Goal: Information Seeking & Learning: Learn about a topic

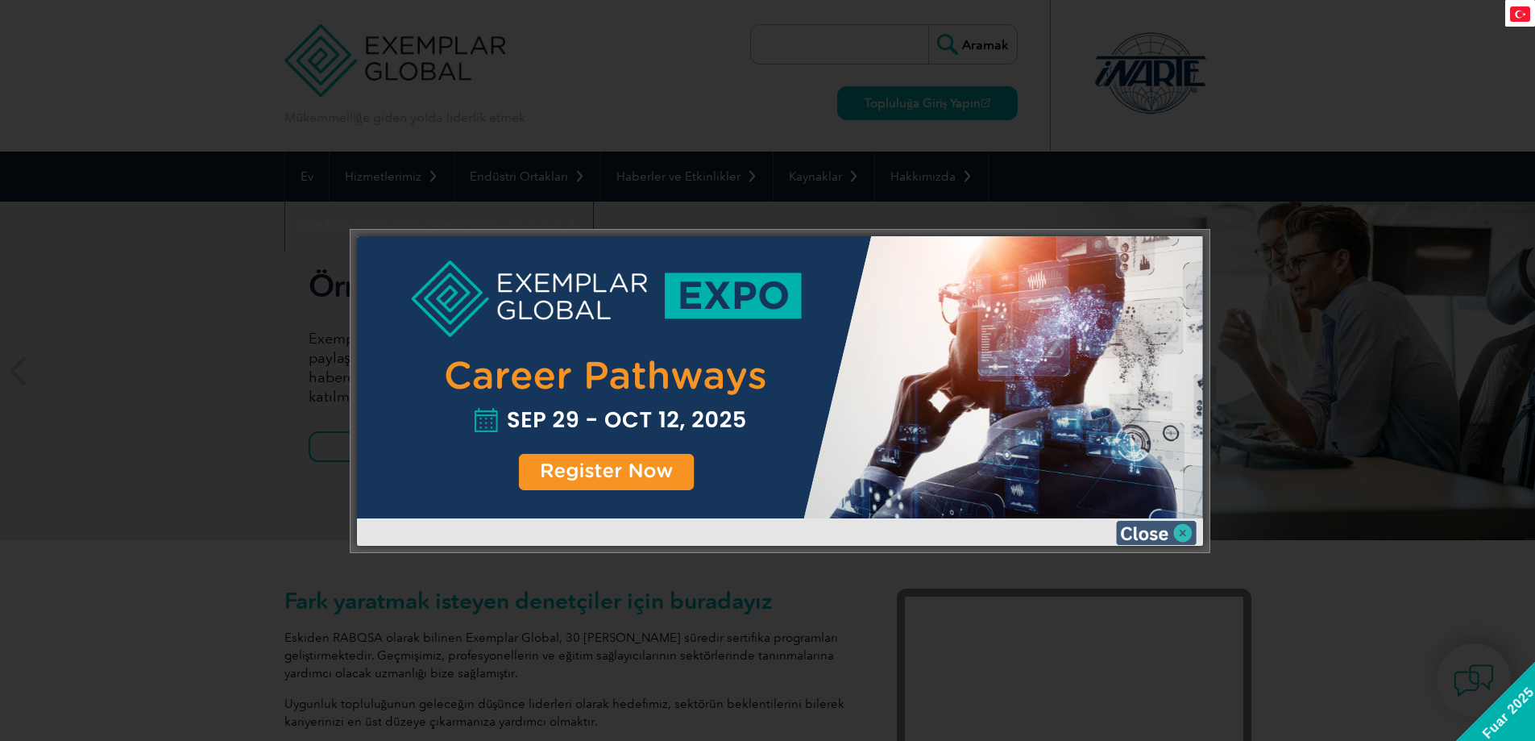
click at [1134, 538] on img at bounding box center [1156, 533] width 81 height 24
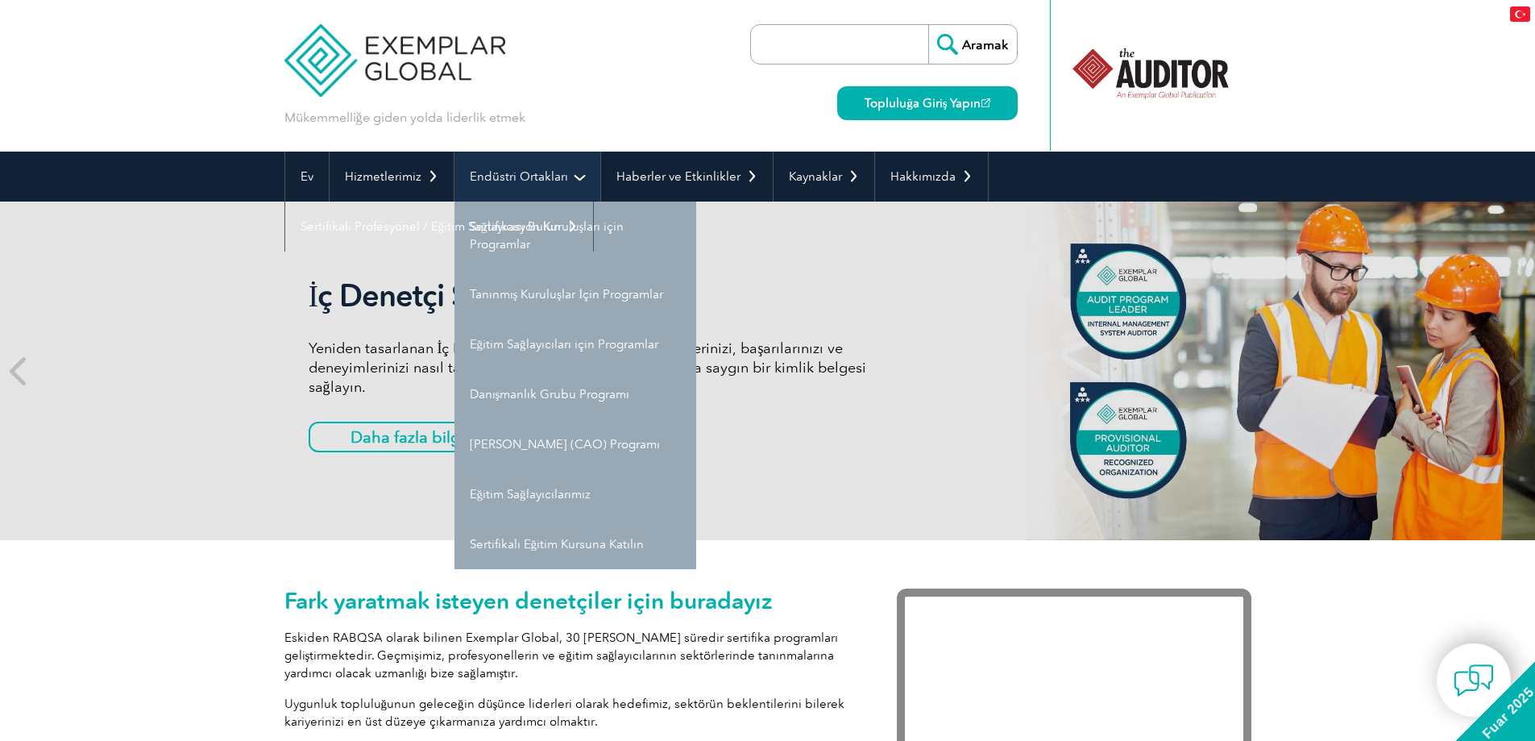
click at [517, 190] on link "Endüstri Ortakları" at bounding box center [528, 177] width 146 height 50
click at [575, 178] on link "Endüstri Ortakları" at bounding box center [528, 177] width 146 height 50
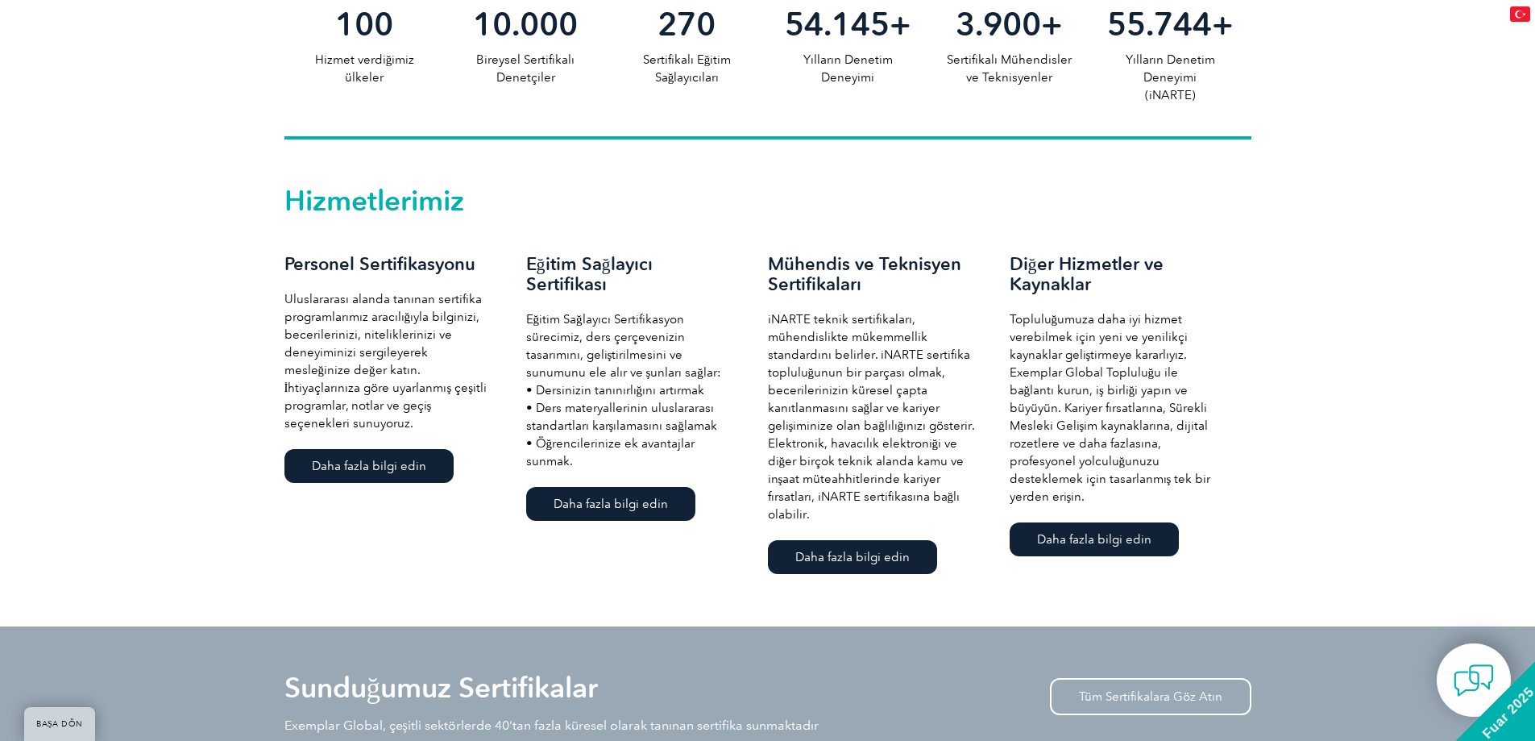
scroll to position [967, 0]
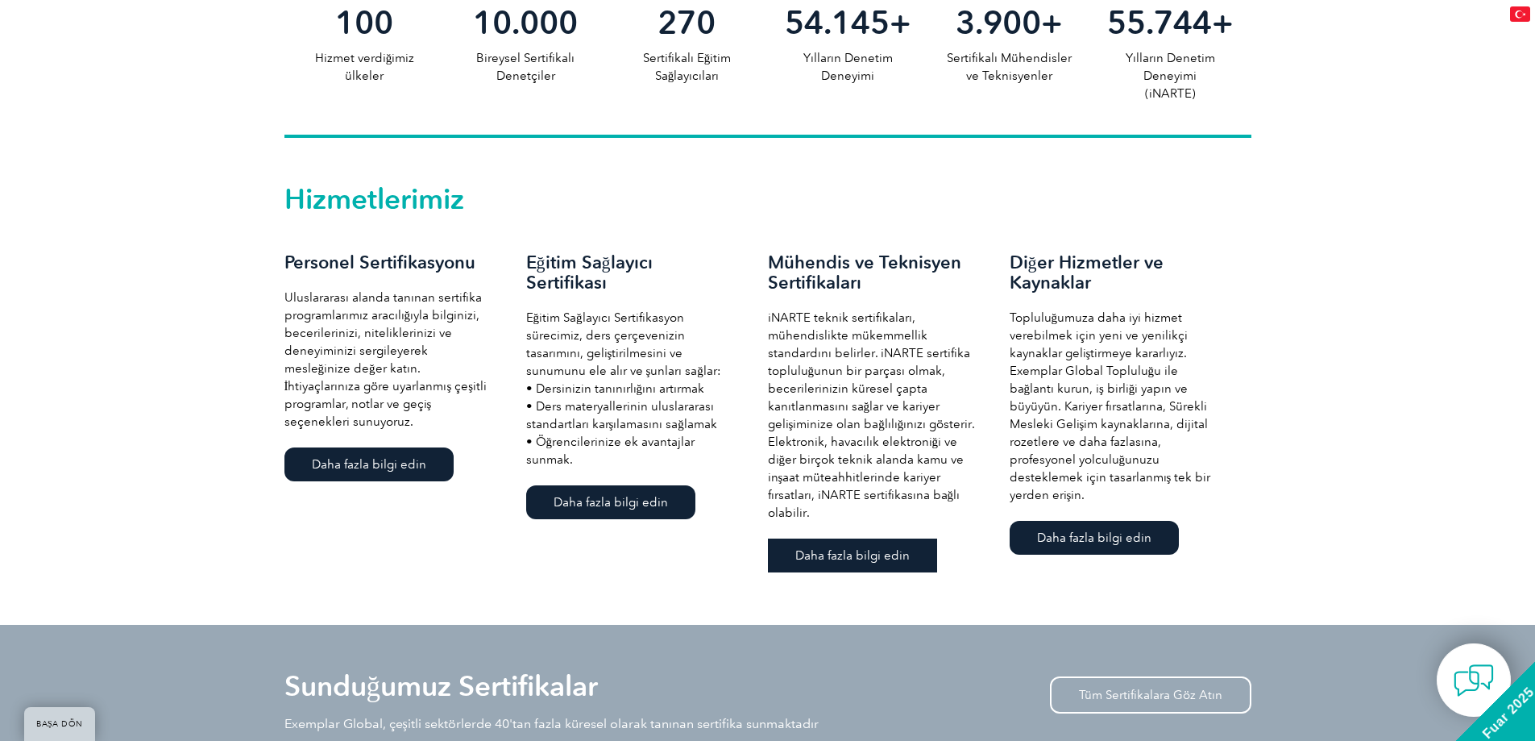
click at [886, 551] on font "Daha fazla bilgi edin" at bounding box center [852, 555] width 114 height 15
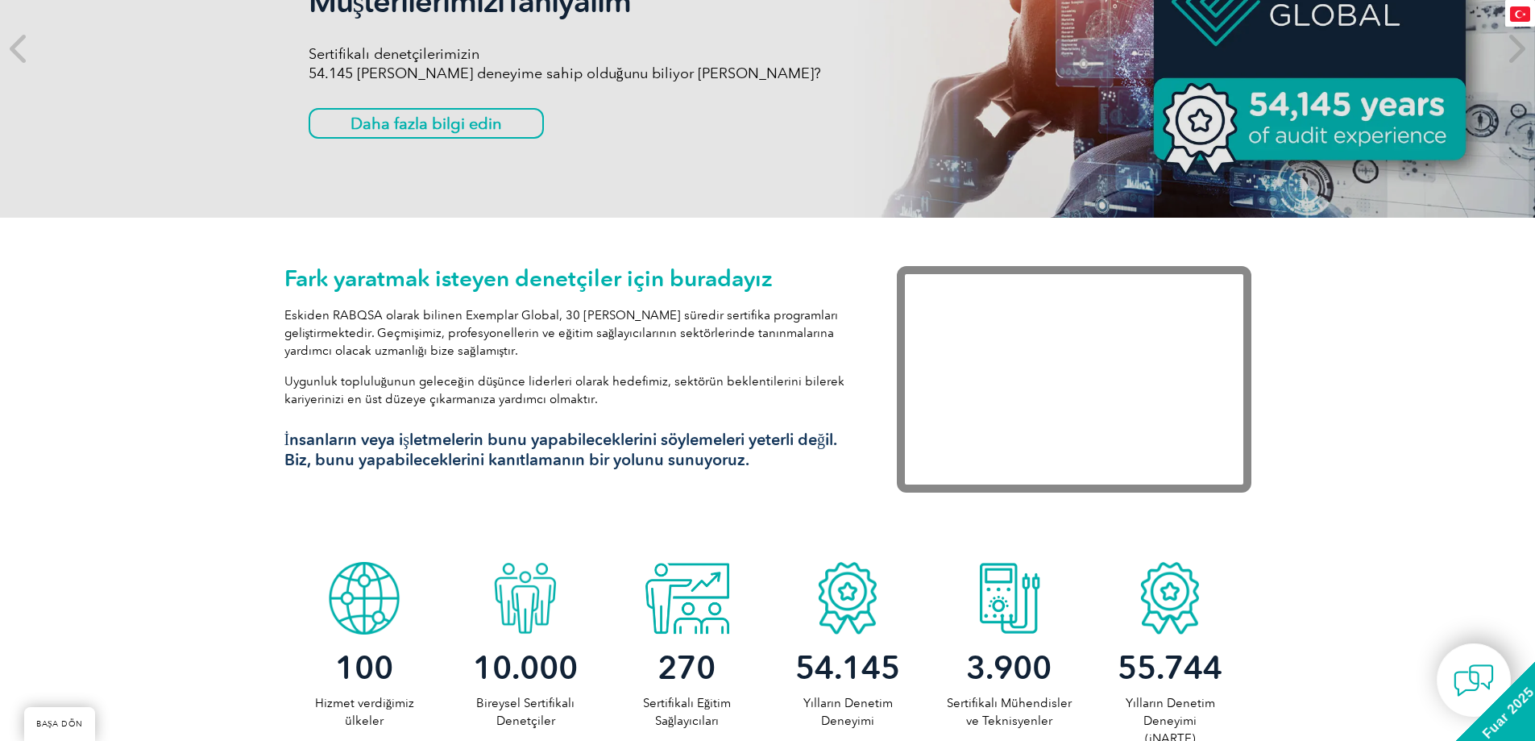
scroll to position [0, 0]
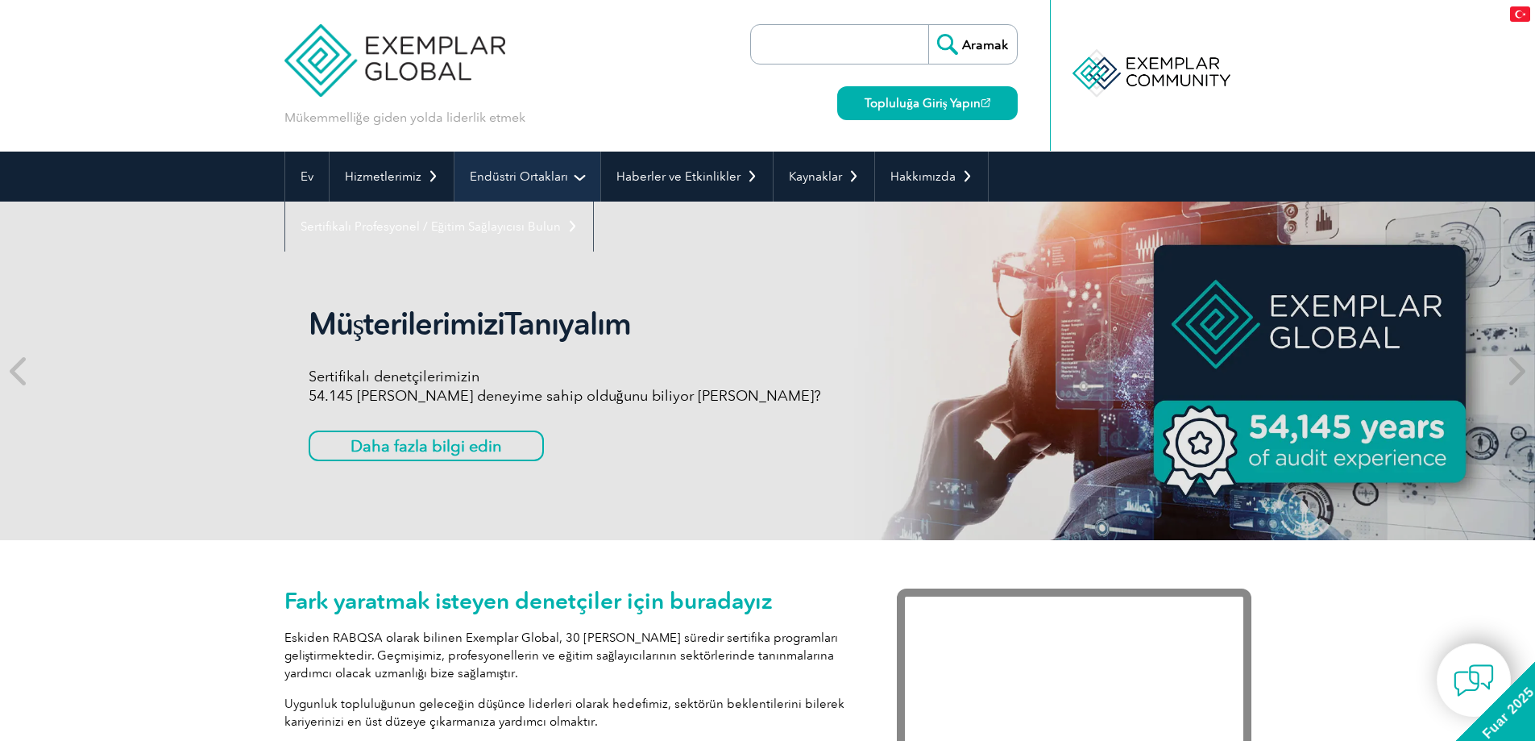
click at [517, 172] on font "Endüstri Ortakları" at bounding box center [519, 176] width 98 height 15
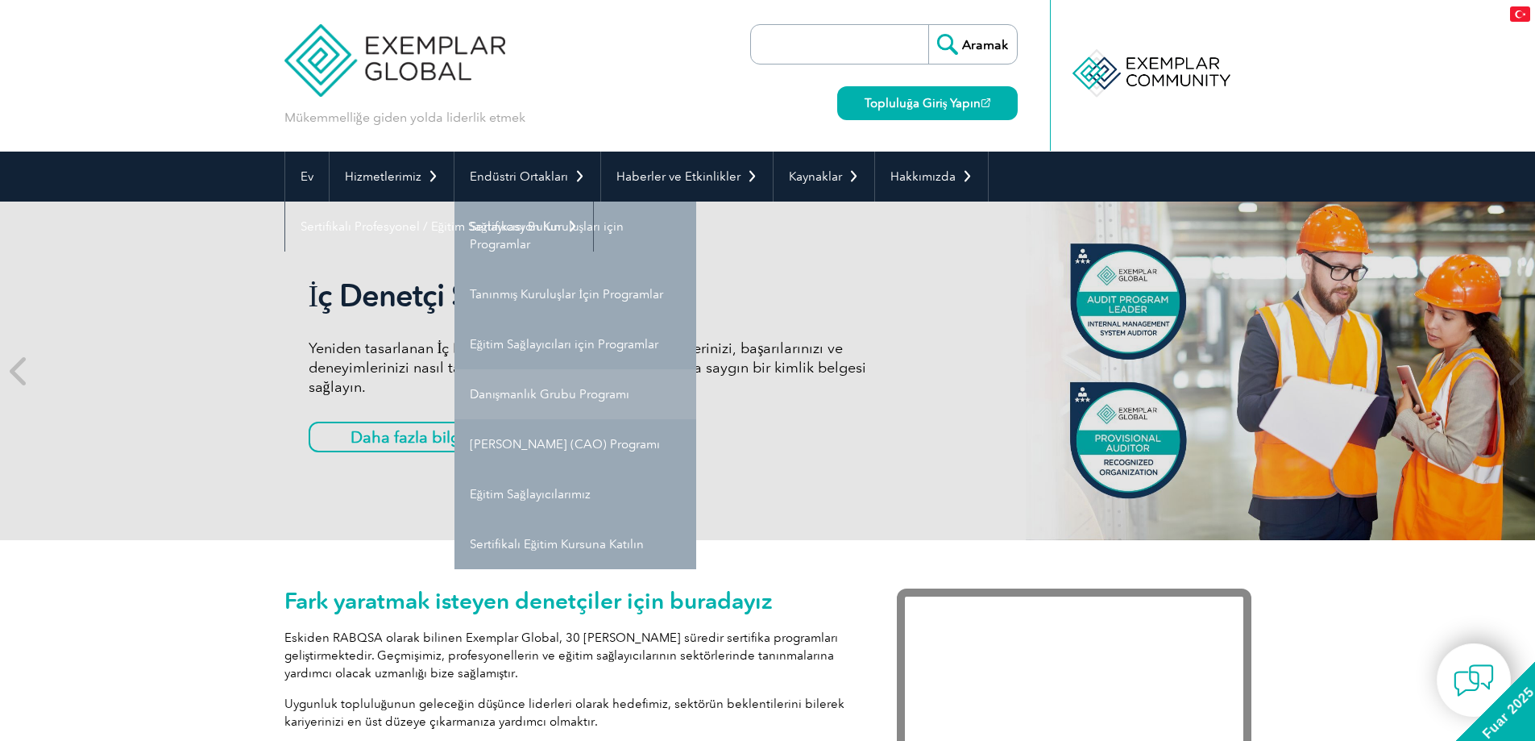
click at [578, 386] on link "Danışmanlık Grubu Programı" at bounding box center [576, 394] width 242 height 50
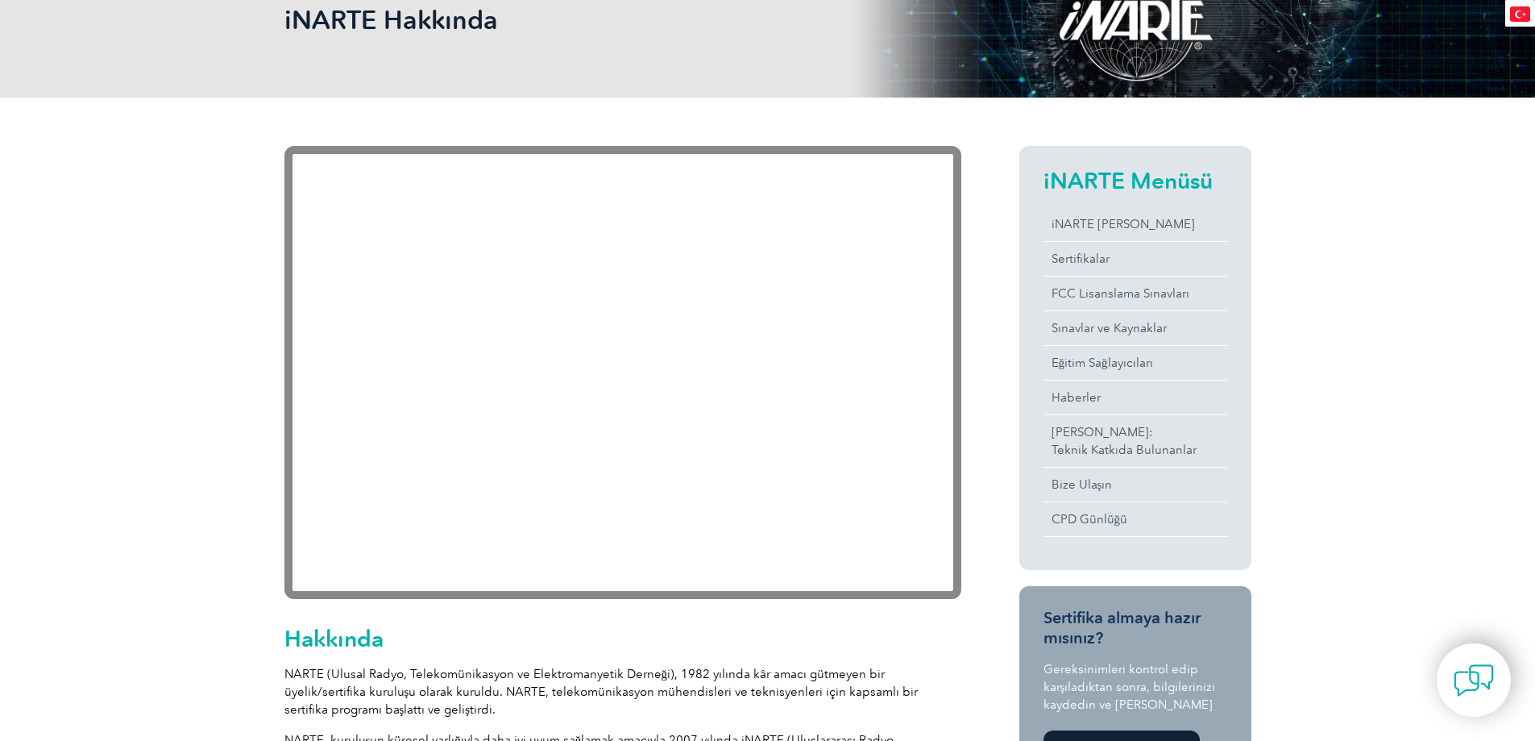
scroll to position [322, 0]
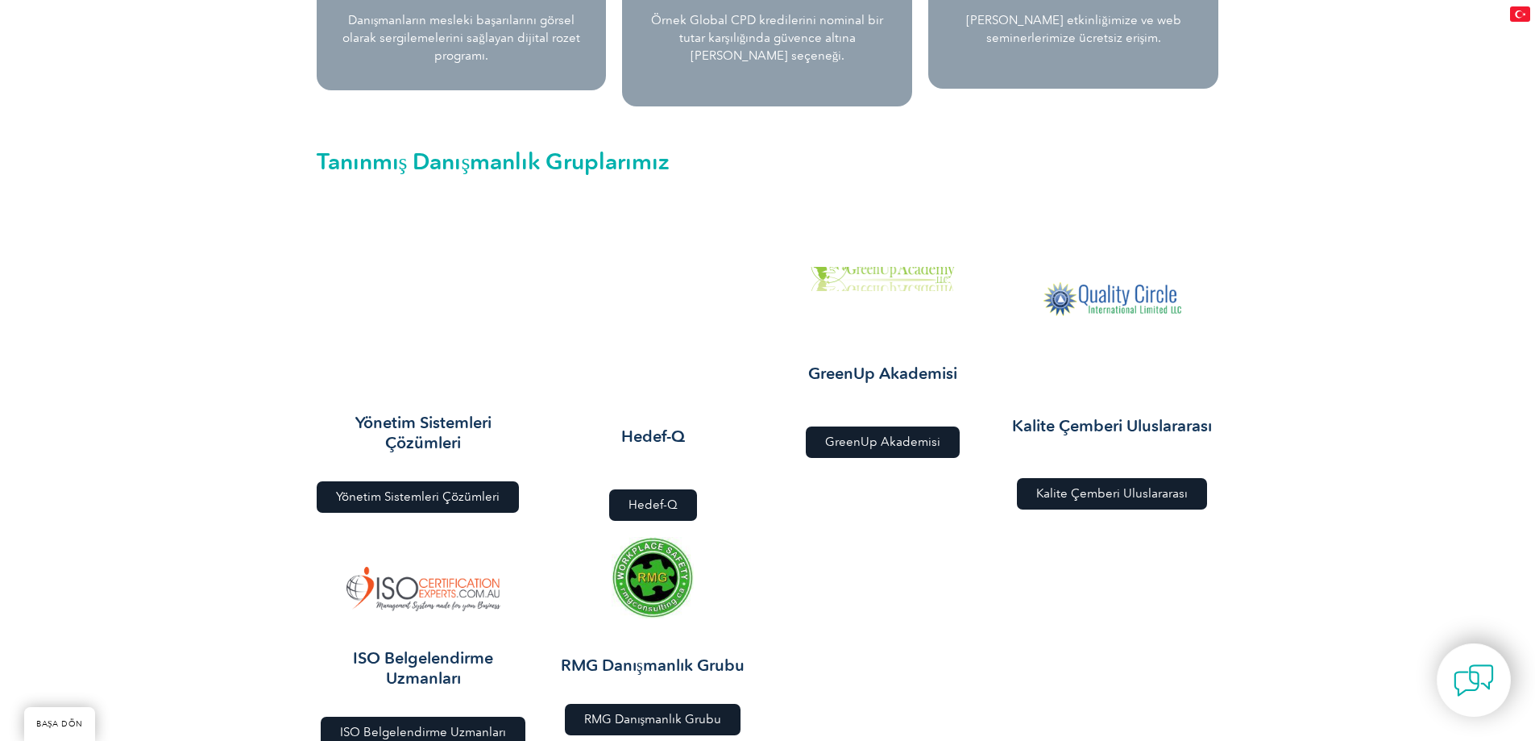
scroll to position [1773, 0]
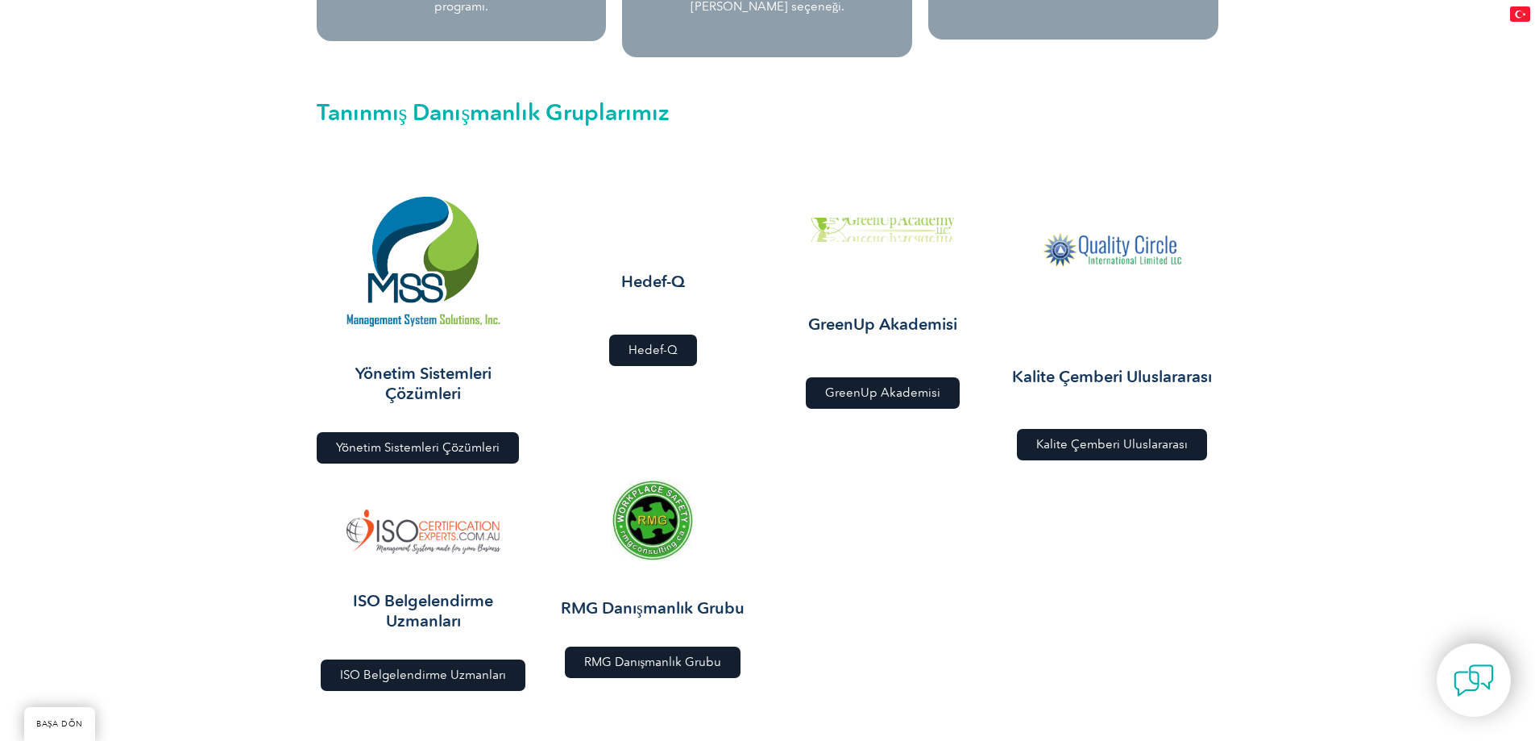
click at [438, 667] on font "ISO Belgelendirme Uzmanları" at bounding box center [423, 674] width 166 height 15
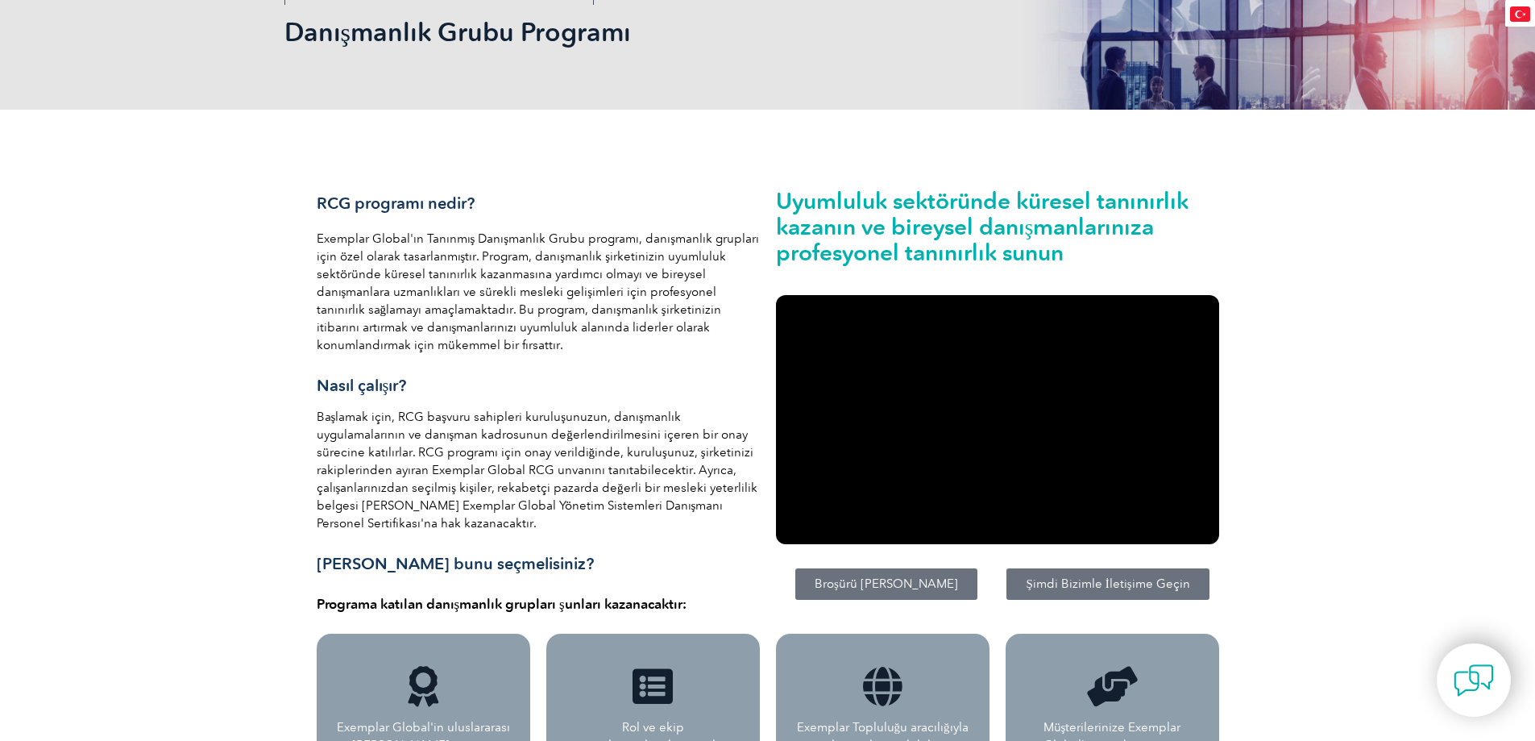
scroll to position [0, 0]
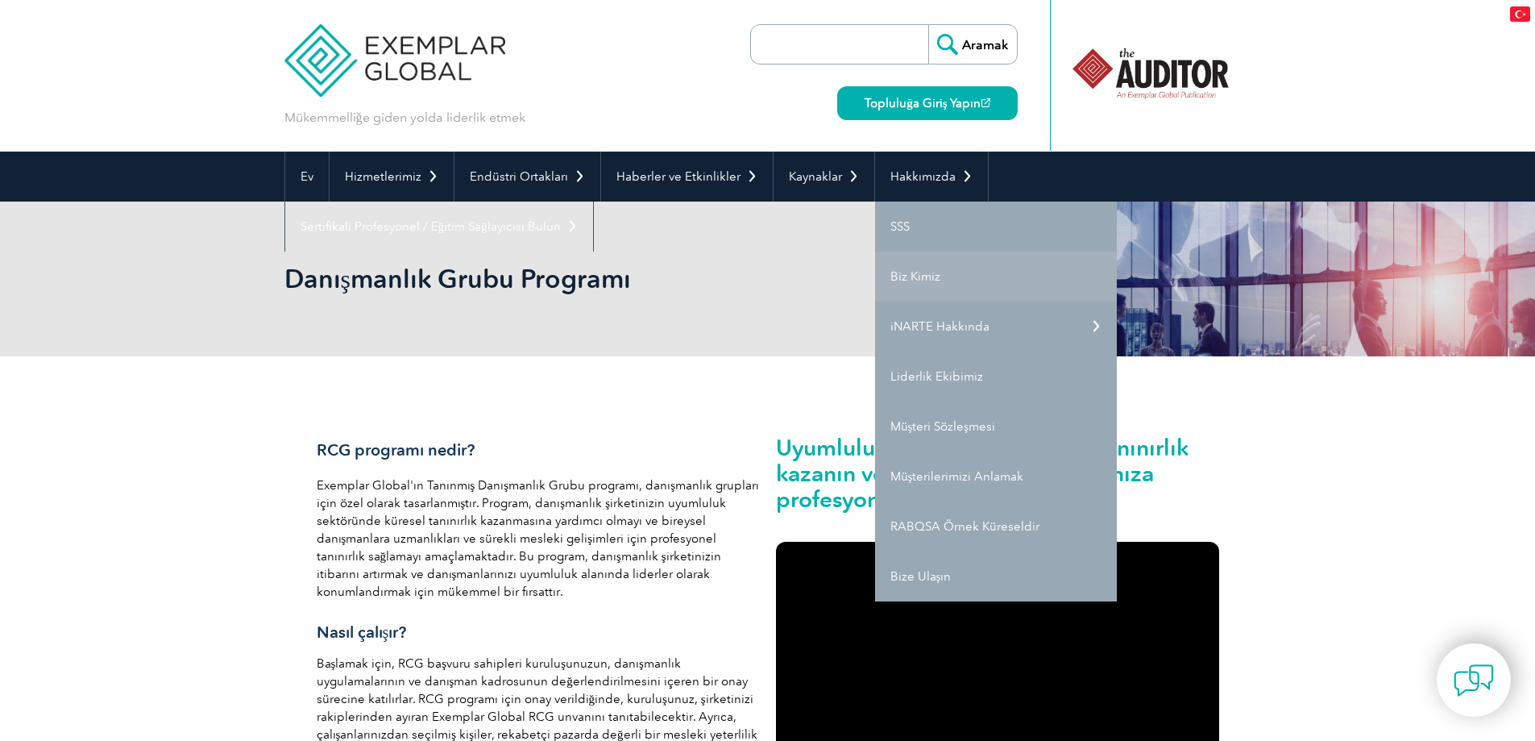
click at [936, 276] on link "Biz Kimiz" at bounding box center [996, 276] width 242 height 50
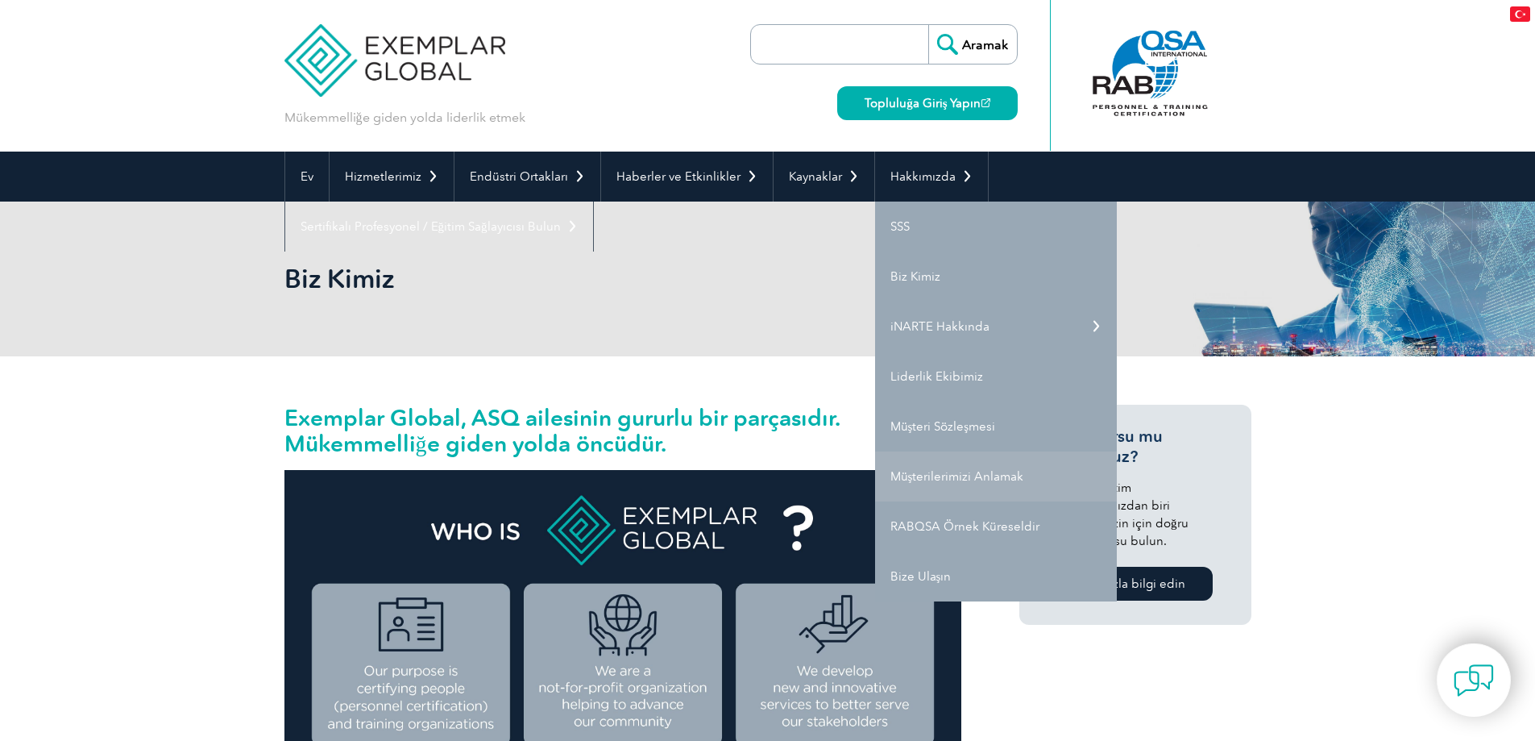
click at [961, 463] on link "Müşterilerimizi Anlamak" at bounding box center [996, 476] width 242 height 50
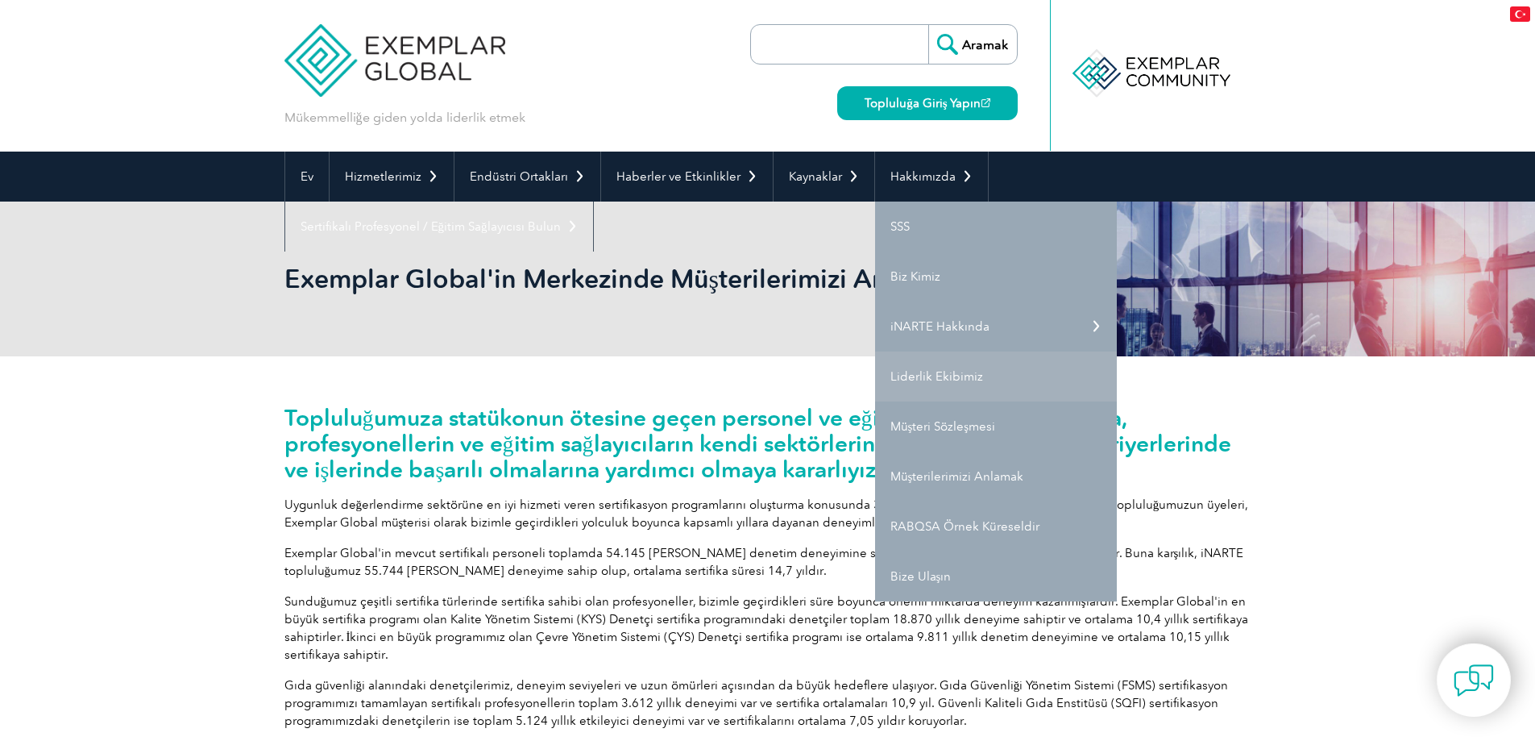
click at [976, 383] on link "Liderlik Ekibimiz" at bounding box center [996, 376] width 242 height 50
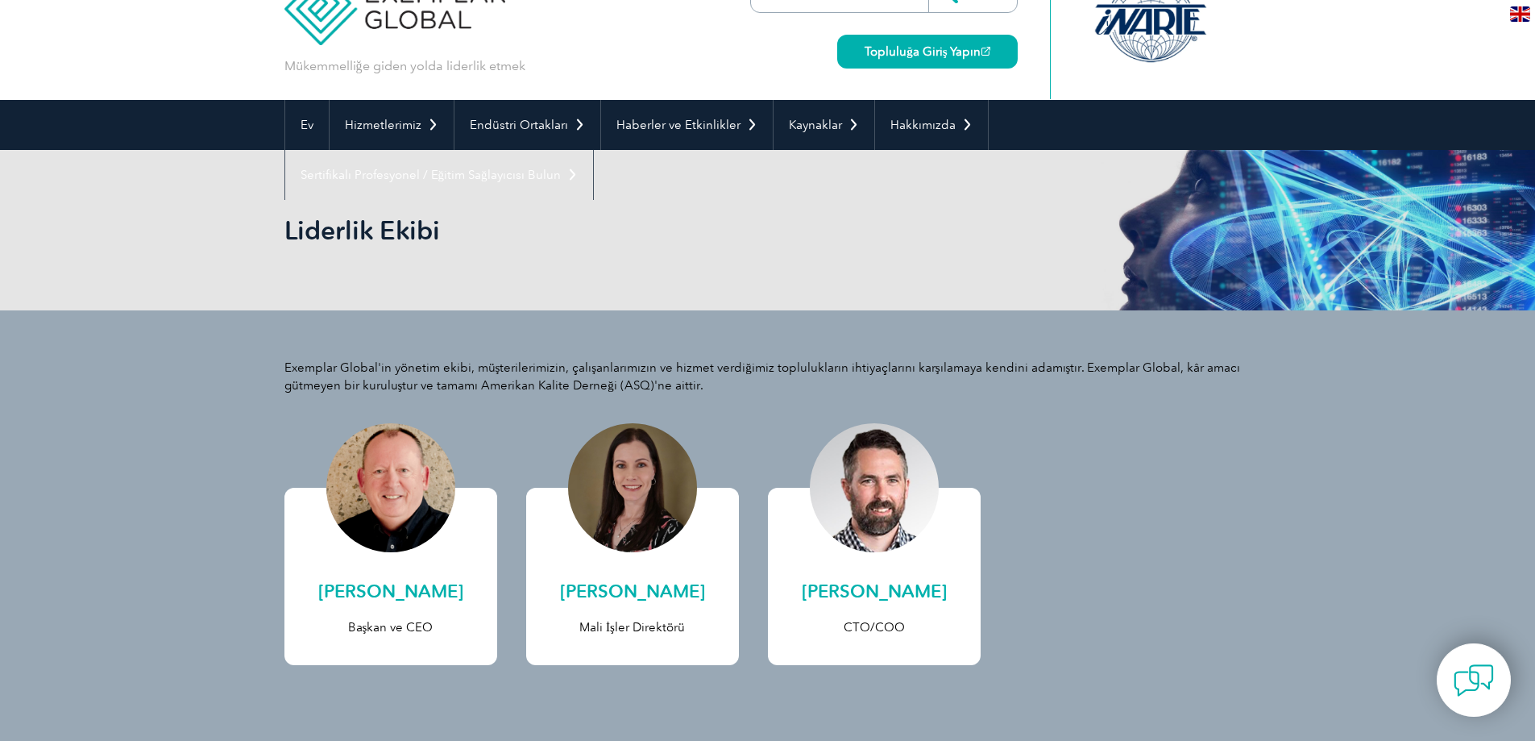
scroll to position [322, 0]
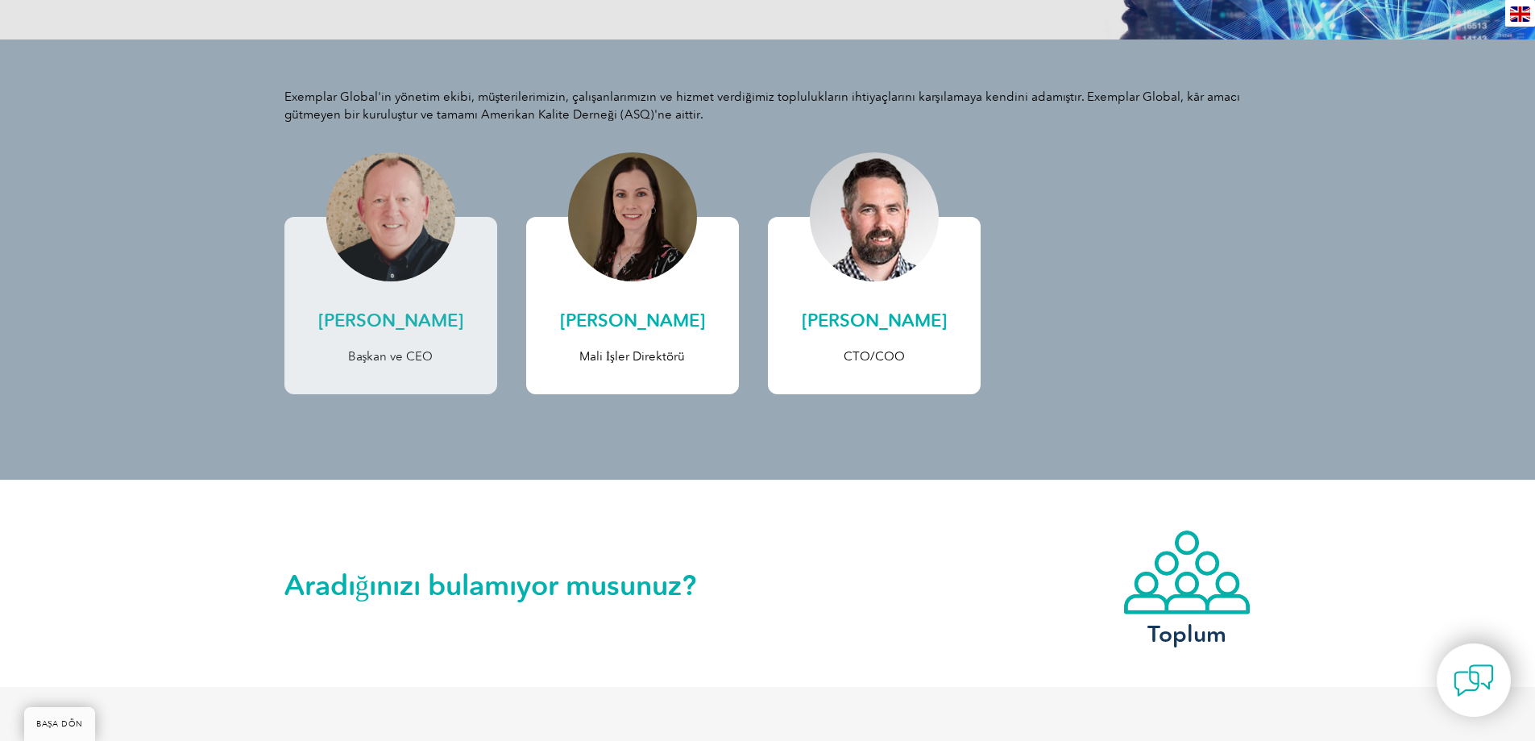
click at [415, 237] on div at bounding box center [390, 216] width 129 height 129
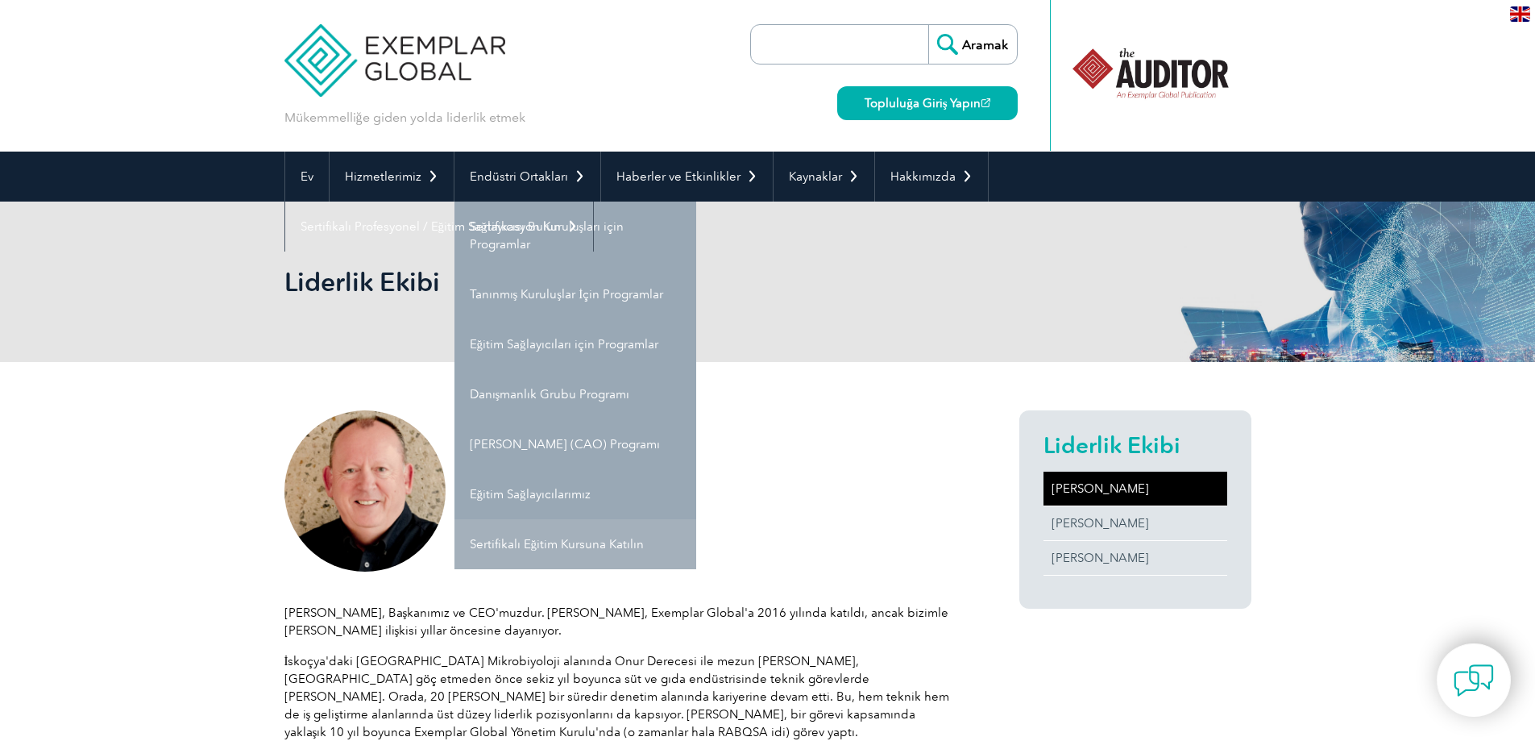
click at [595, 543] on font "Sertifikalı Eğitim Kursuna Katılın" at bounding box center [557, 544] width 175 height 15
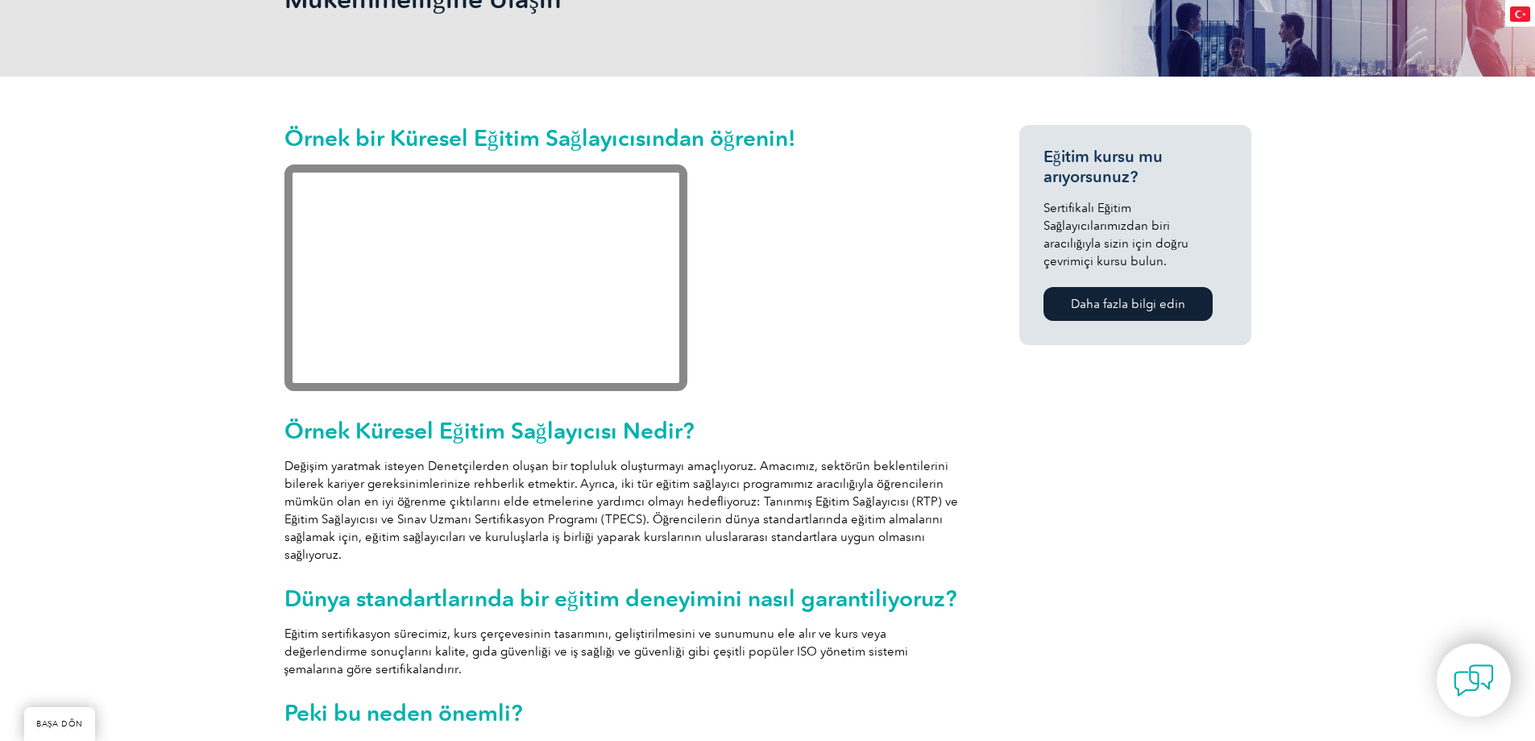
scroll to position [322, 0]
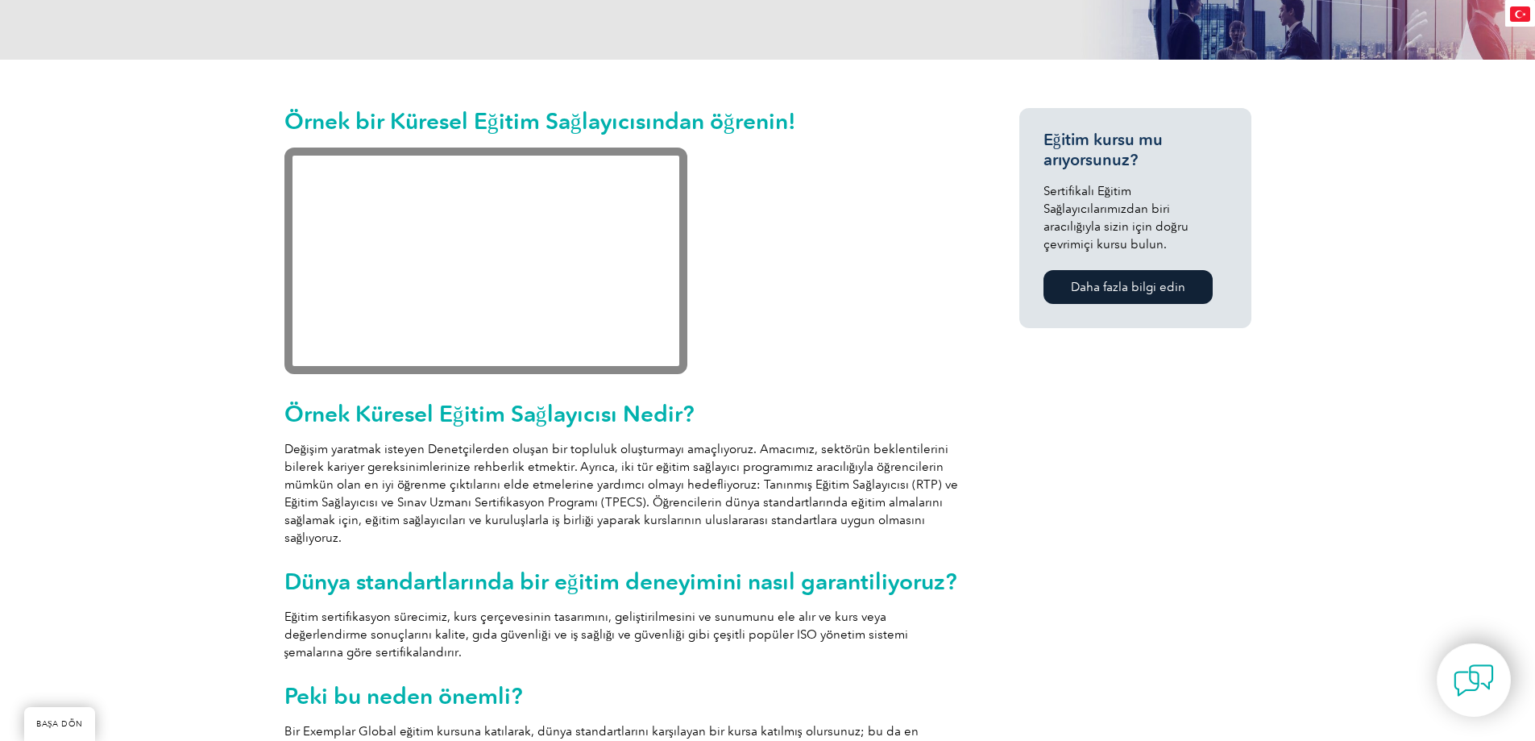
drag, startPoint x: 1334, startPoint y: 558, endPoint x: 1241, endPoint y: 772, distance: 232.8
click at [1241, 418] on html "BAŞA DÖN Mükemmelliğe giden yolda liderlik etmek Aramak Topluluğa Giriş Yapın ▼…" at bounding box center [767, 48] width 1535 height 741
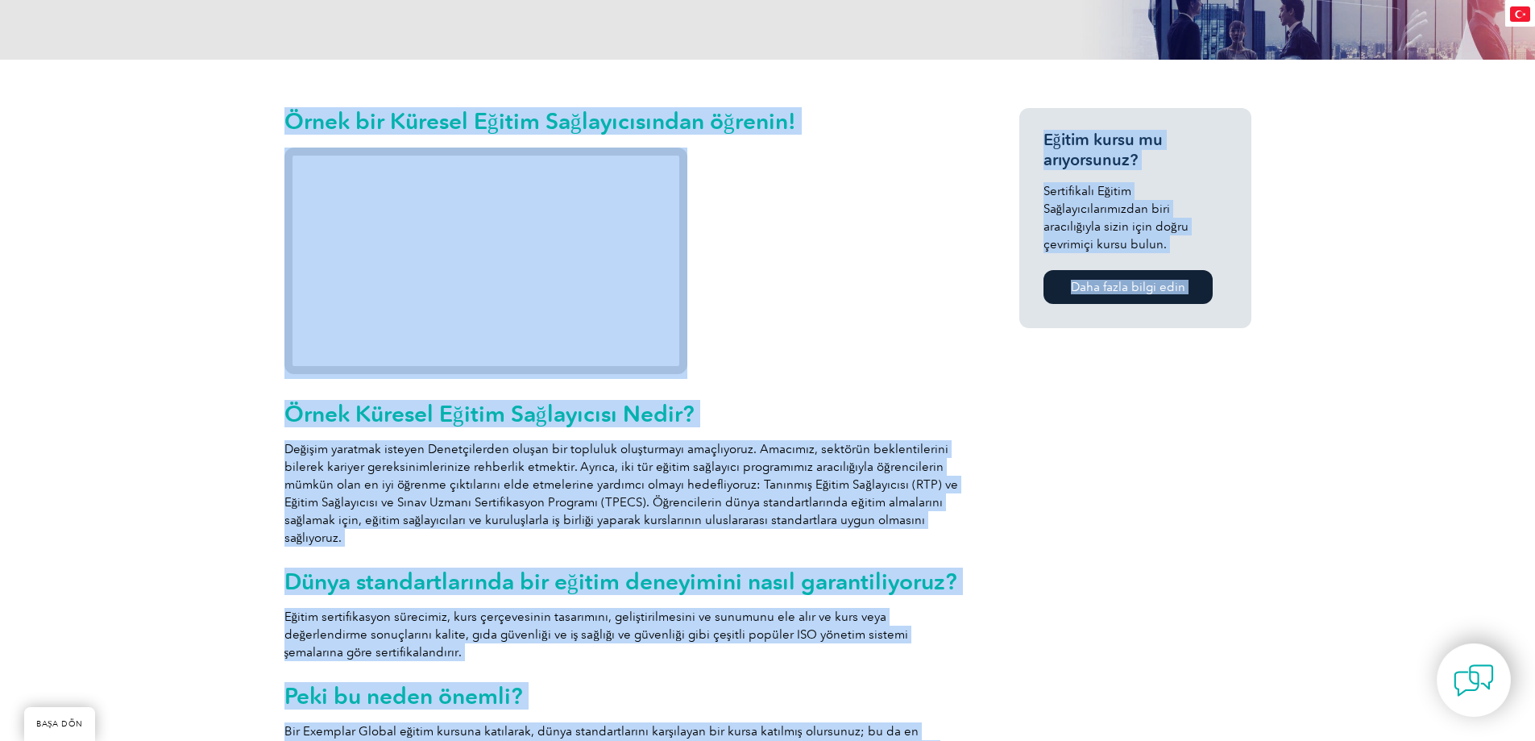
scroll to position [371, 0]
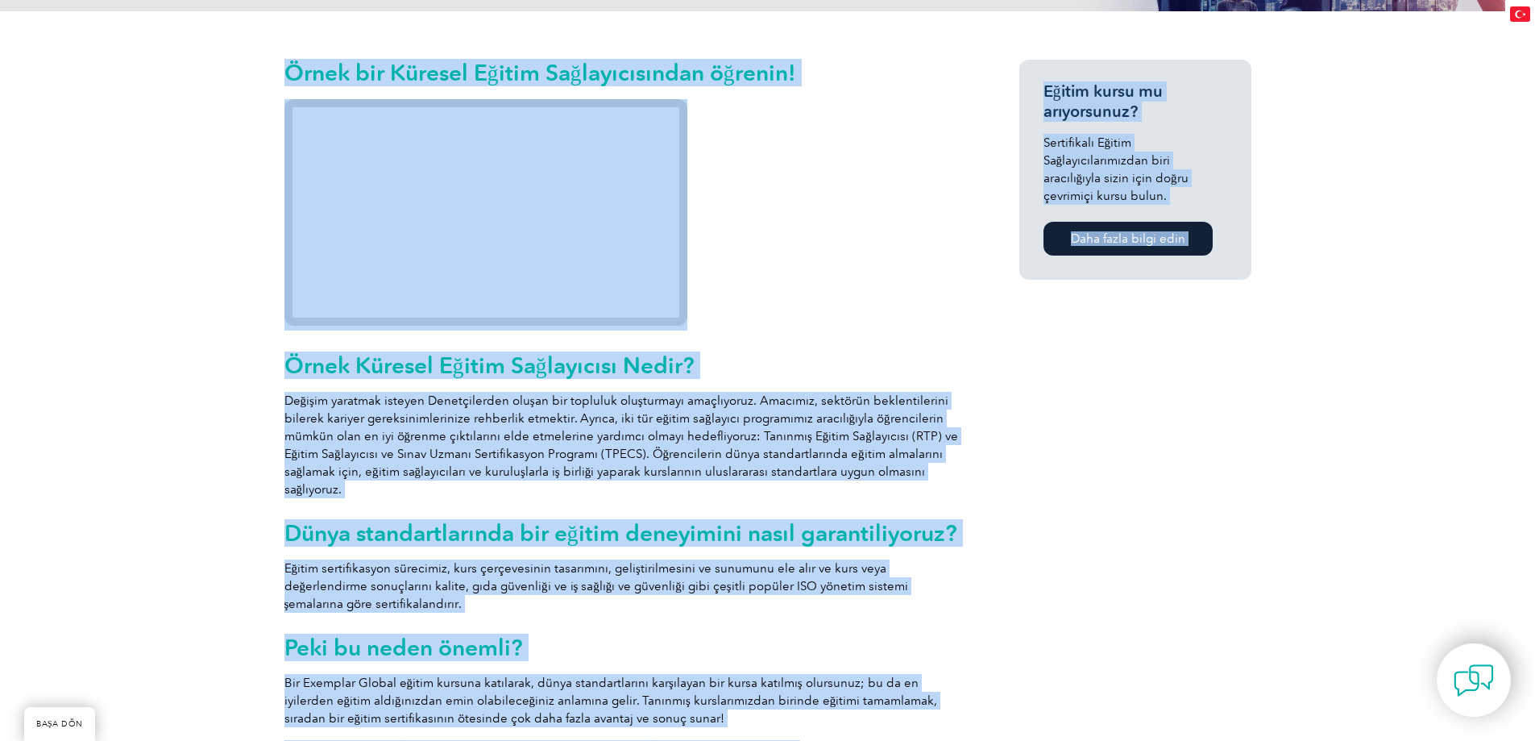
click at [861, 130] on p at bounding box center [622, 214] width 677 height 231
click at [953, 439] on p "Değişim yaratmak isteyen Denetçilerden oluşan bir topluluk oluşturmayı amaçlıyo…" at bounding box center [622, 445] width 677 height 106
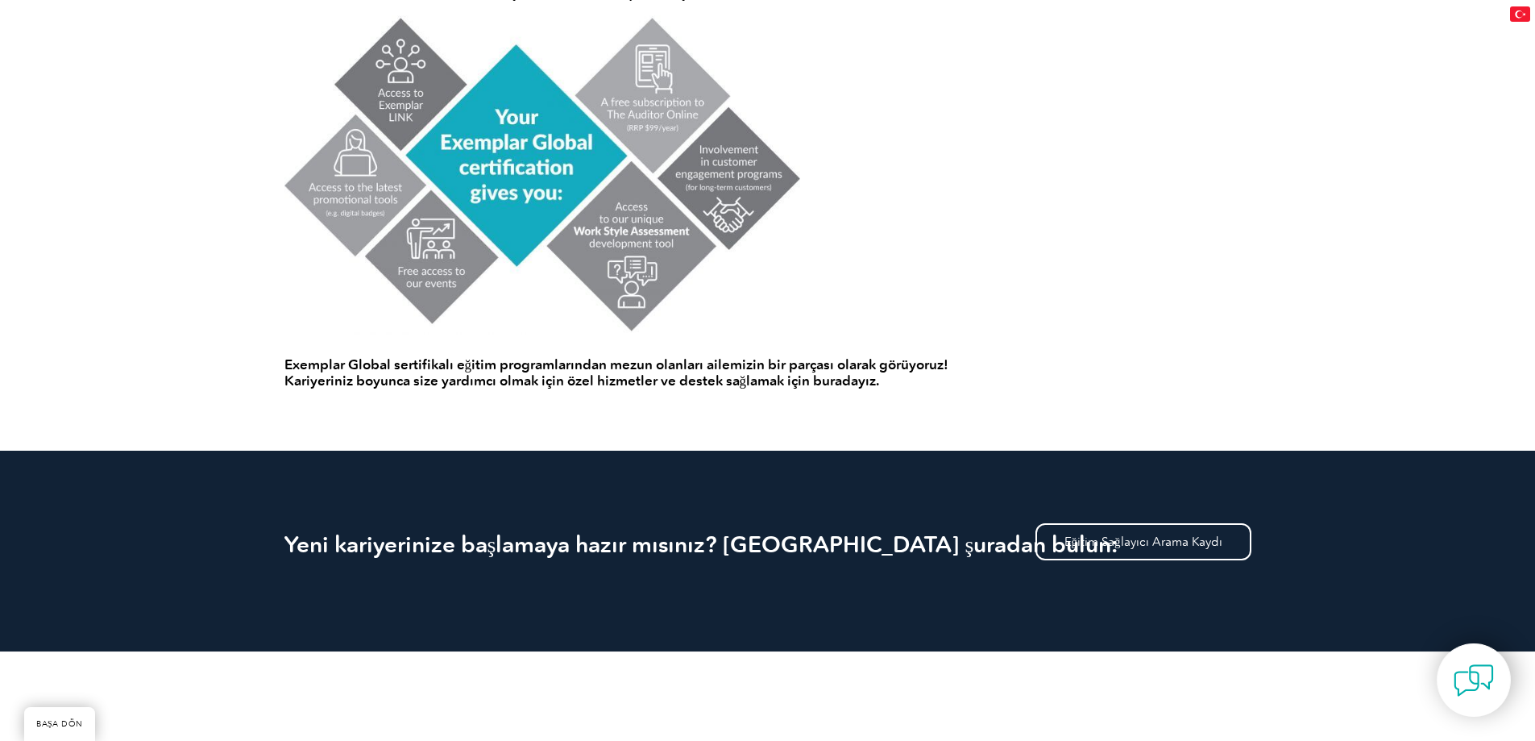
scroll to position [1096, 0]
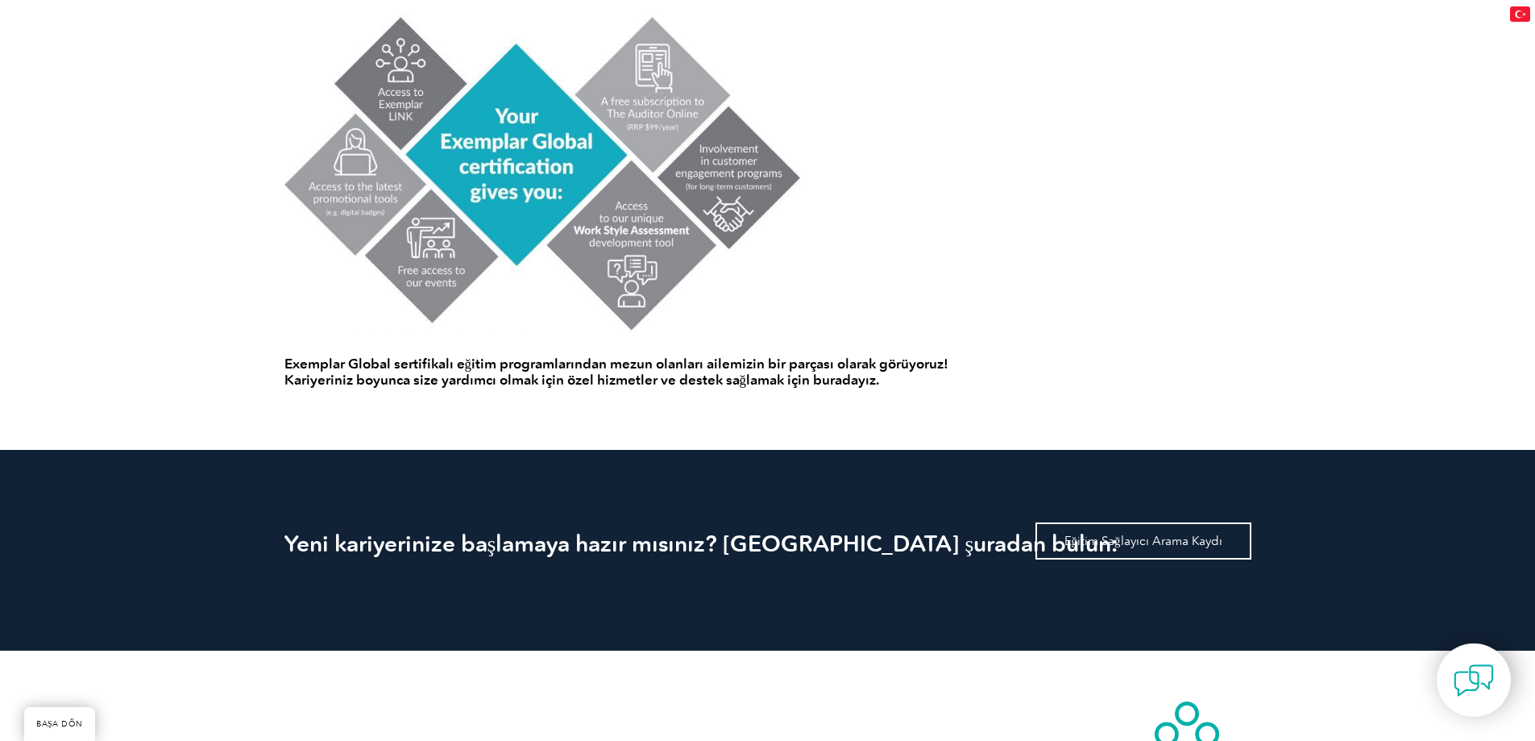
click at [1186, 542] on font "Eğitim Sağlayıcı Arama Kaydı" at bounding box center [1144, 540] width 158 height 15
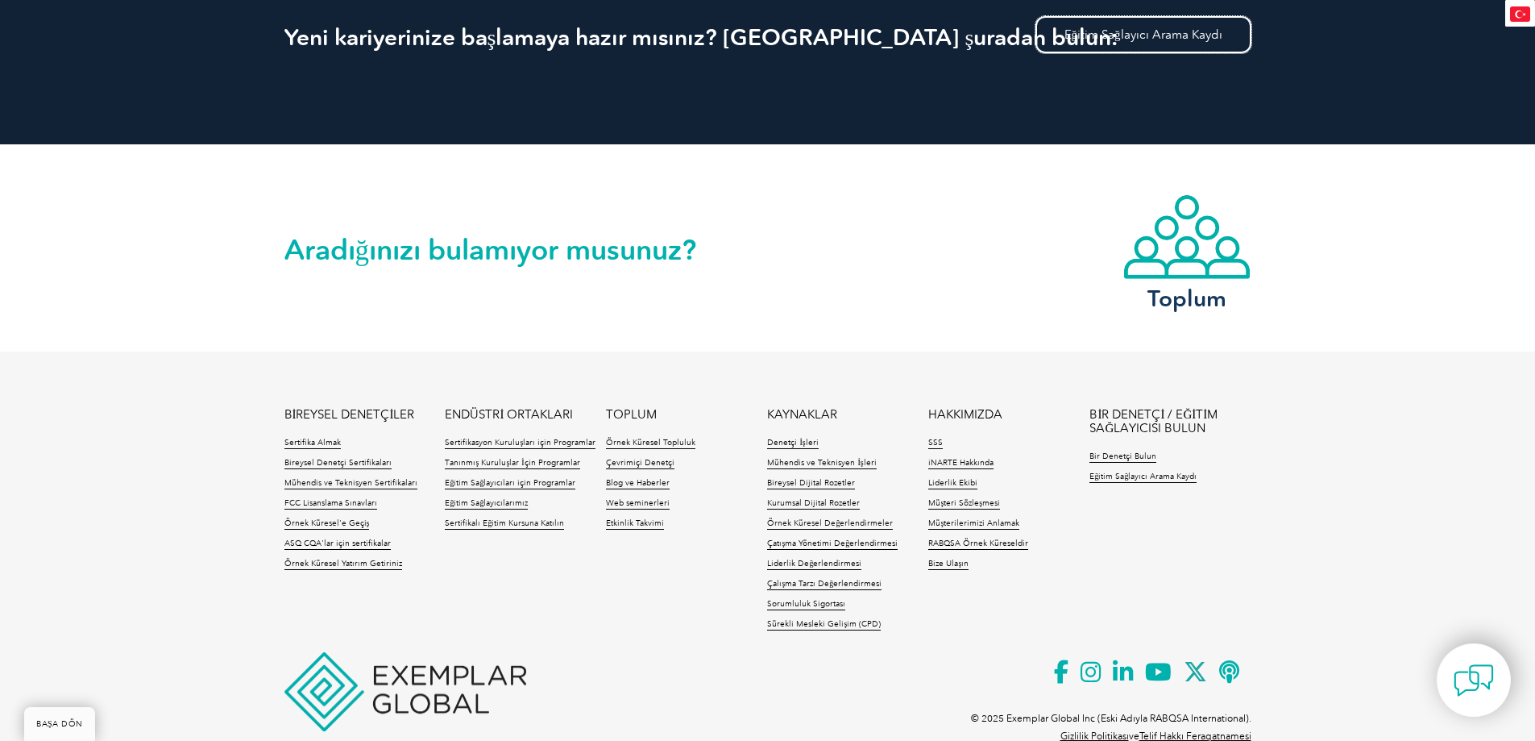
scroll to position [1612, 0]
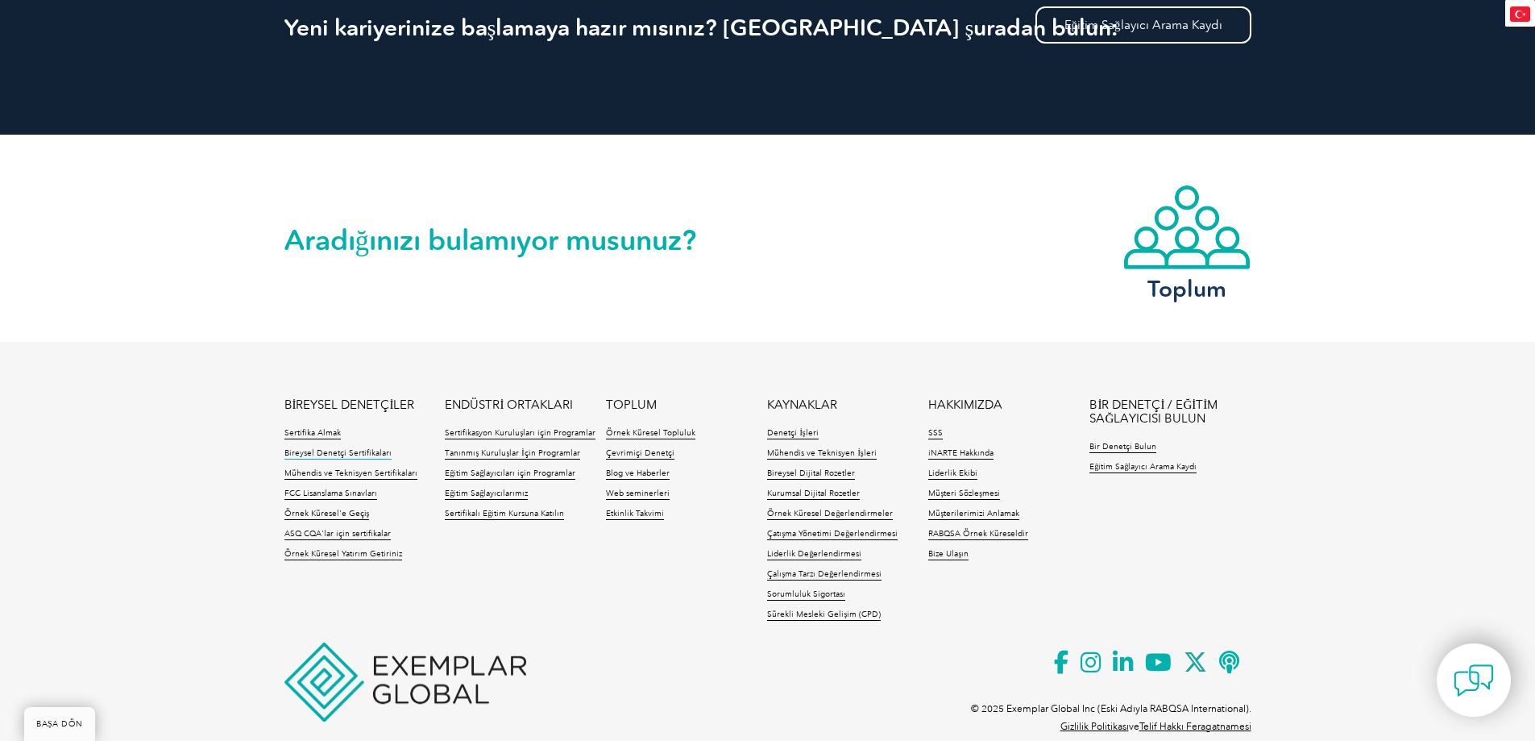
click at [348, 453] on font "Bireysel Denetçi Sertifikaları" at bounding box center [337, 453] width 107 height 10
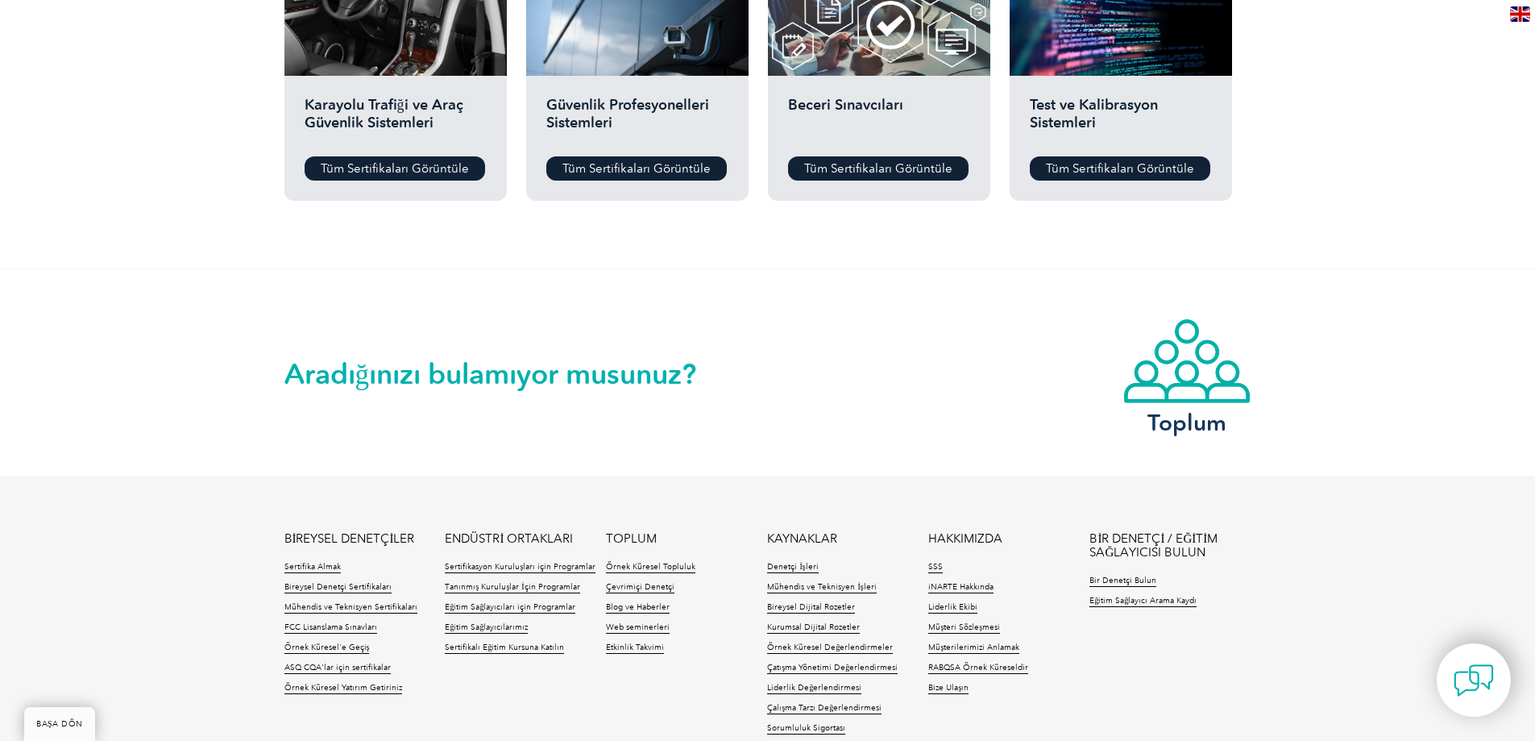
scroll to position [1451, 0]
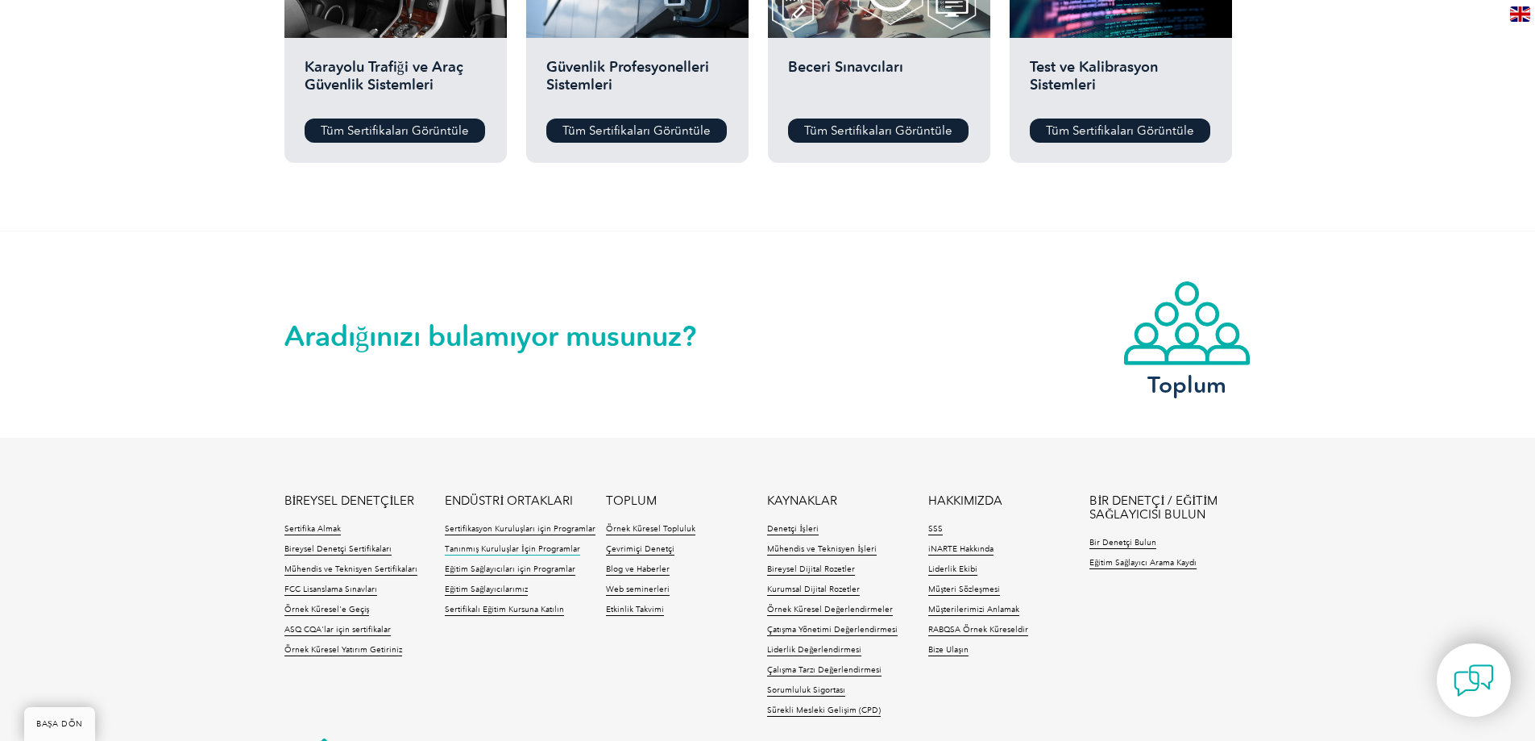
click at [517, 549] on font "Tanınmış Kuruluşlar İçin Programlar" at bounding box center [512, 549] width 135 height 10
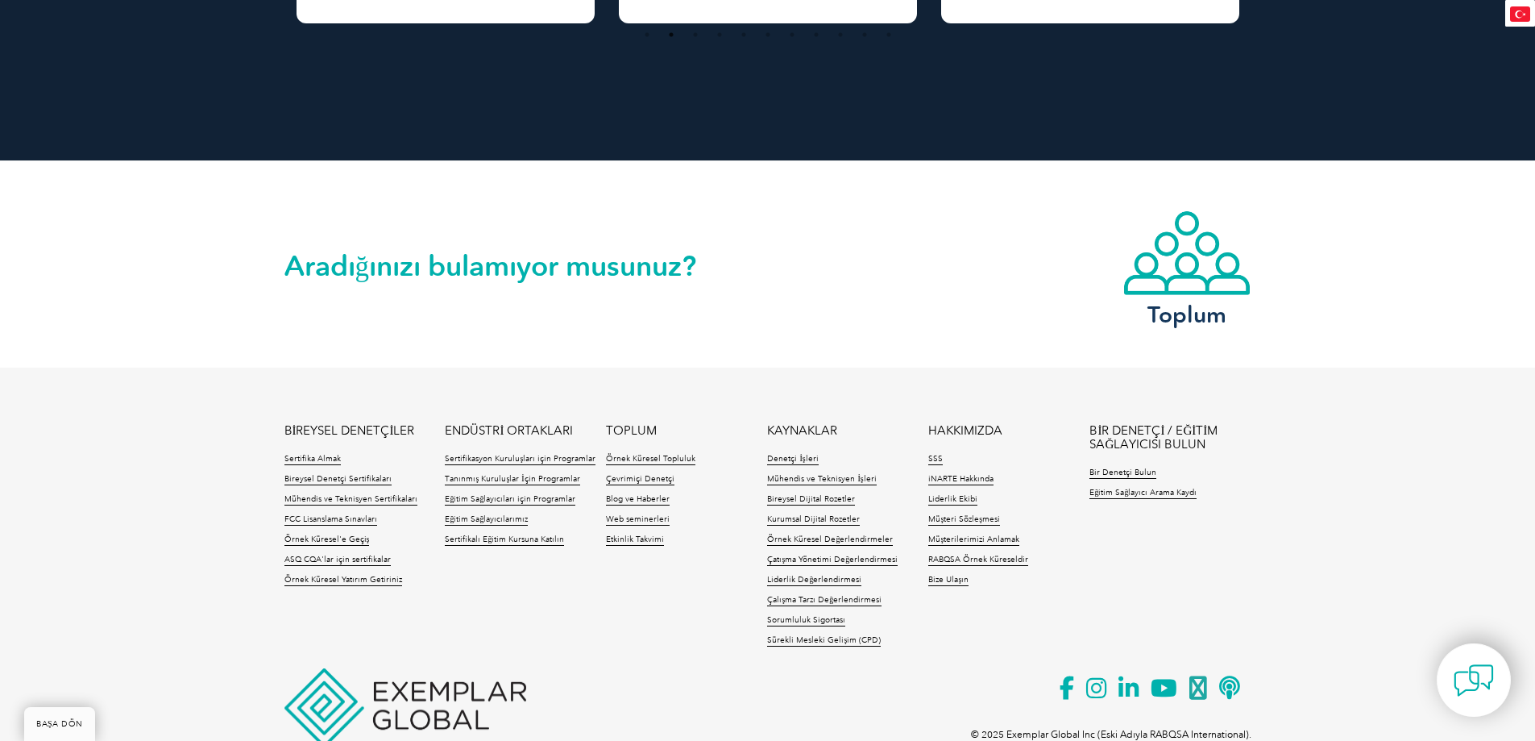
scroll to position [2046, 0]
